Goal: Task Accomplishment & Management: Use online tool/utility

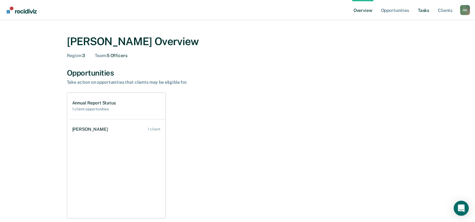
click at [424, 12] on link "Tasks" at bounding box center [424, 10] width 14 height 20
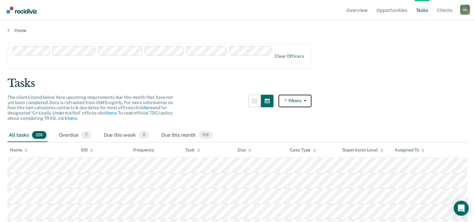
click at [306, 99] on icon "button" at bounding box center [303, 101] width 5 height 4
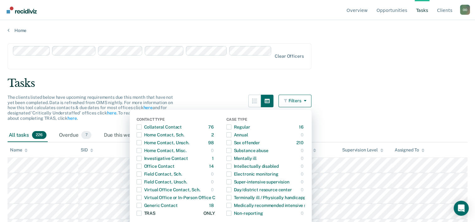
click at [142, 211] on span "Dropdown Menu" at bounding box center [139, 213] width 5 height 5
click at [366, 92] on main "Clear officers Tasks The clients listed below have upcoming requirements due th…" at bounding box center [237, 126] width 475 height 187
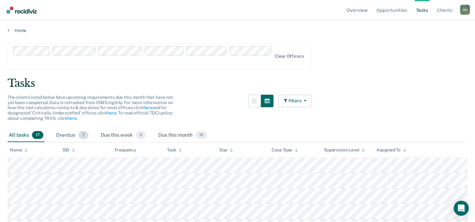
click at [64, 129] on div "Overdue 7" at bounding box center [72, 136] width 35 height 14
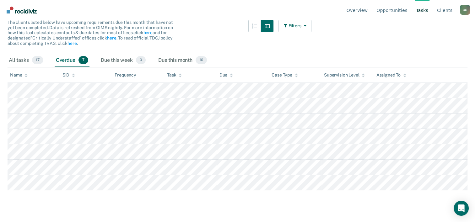
scroll to position [76, 0]
click at [23, 52] on div "All tasks 17" at bounding box center [26, 59] width 37 height 14
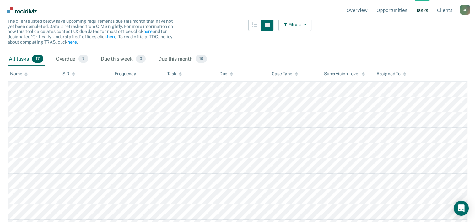
click at [405, 74] on icon at bounding box center [404, 75] width 3 height 2
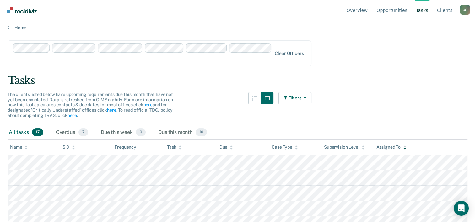
scroll to position [0, 0]
